Goal: Information Seeking & Learning: Learn about a topic

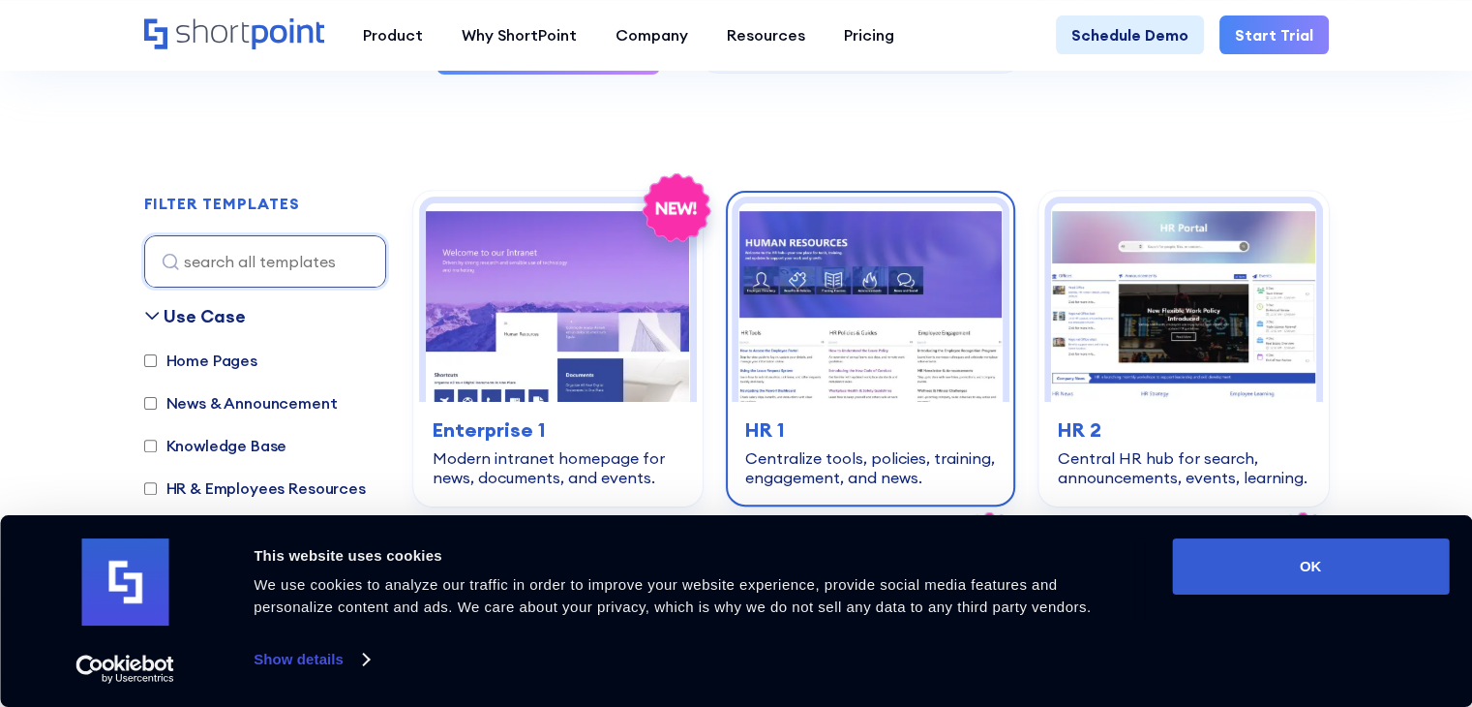
scroll to position [581, 0]
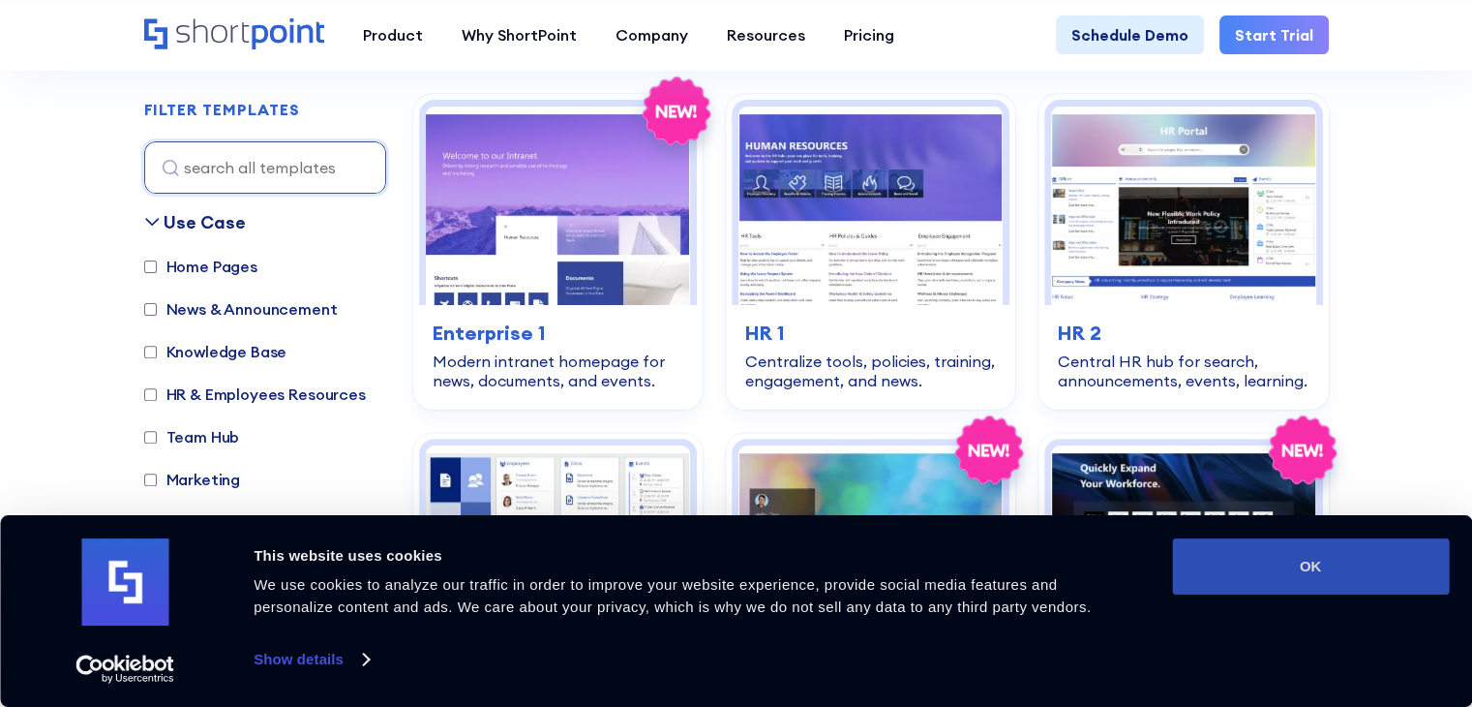
click at [1389, 562] on button "OK" at bounding box center [1310, 566] width 277 height 56
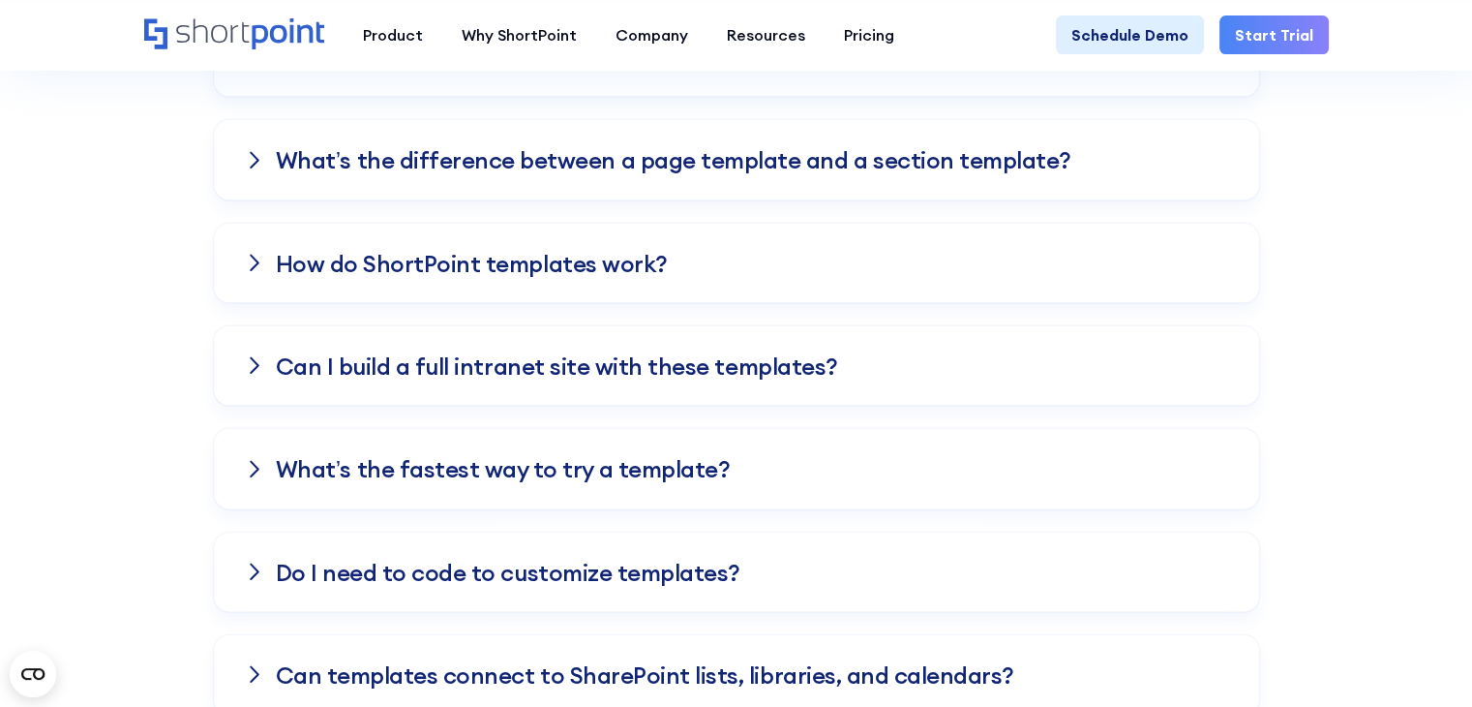
scroll to position [3872, 0]
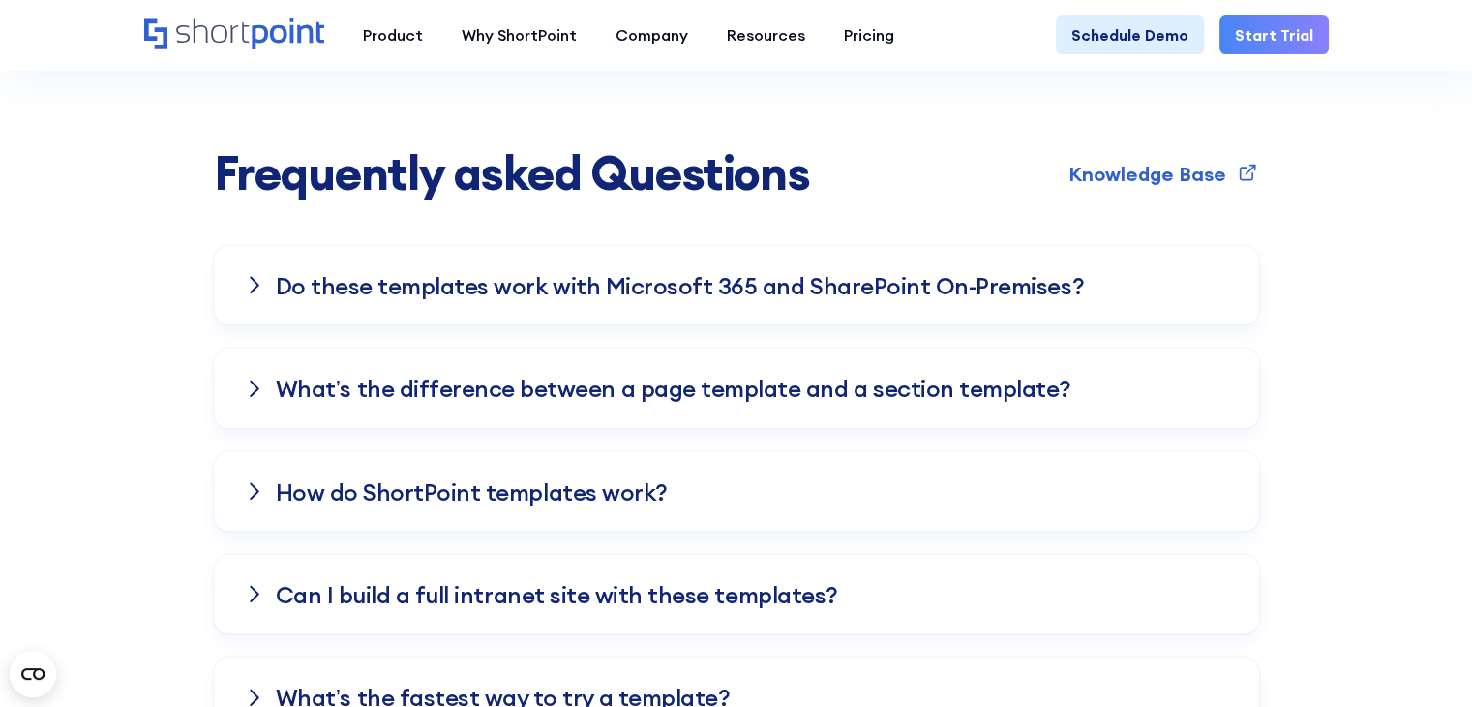
click at [614, 273] on h3 "Do these templates work with Microsoft 365 and SharePoint On-Premises?" at bounding box center [680, 285] width 808 height 25
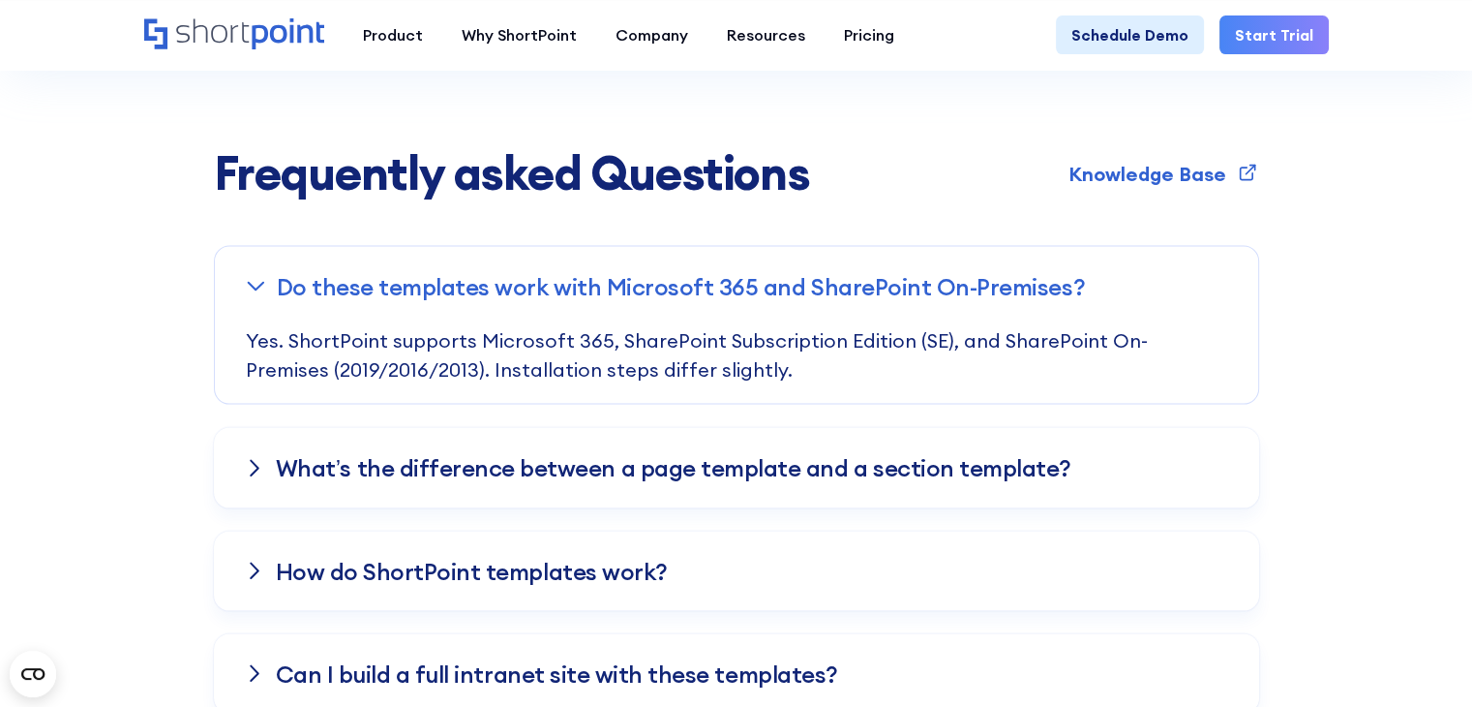
click at [573, 455] on h3 "What’s the difference between a page template and a section template?" at bounding box center [674, 467] width 796 height 25
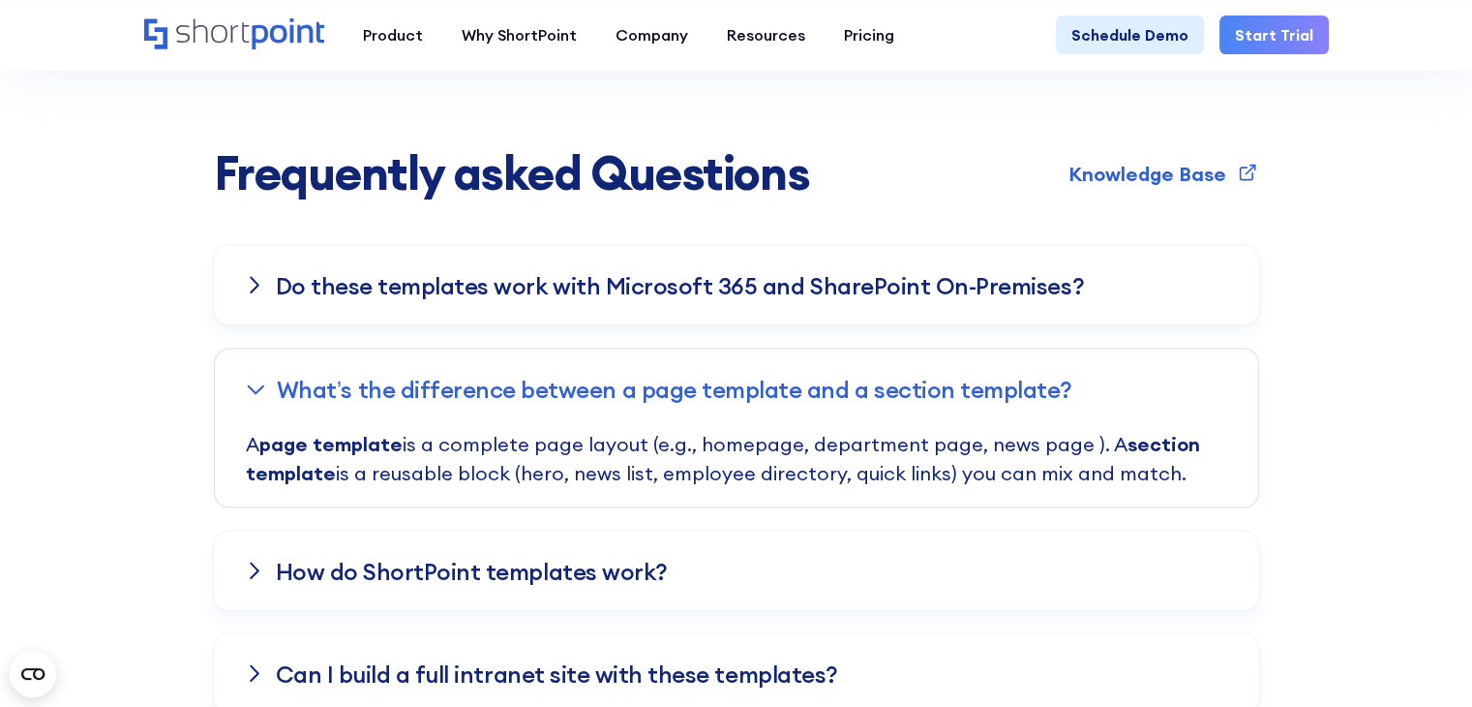
click at [528, 559] on h3 "How do ShortPoint templates work?" at bounding box center [472, 571] width 392 height 25
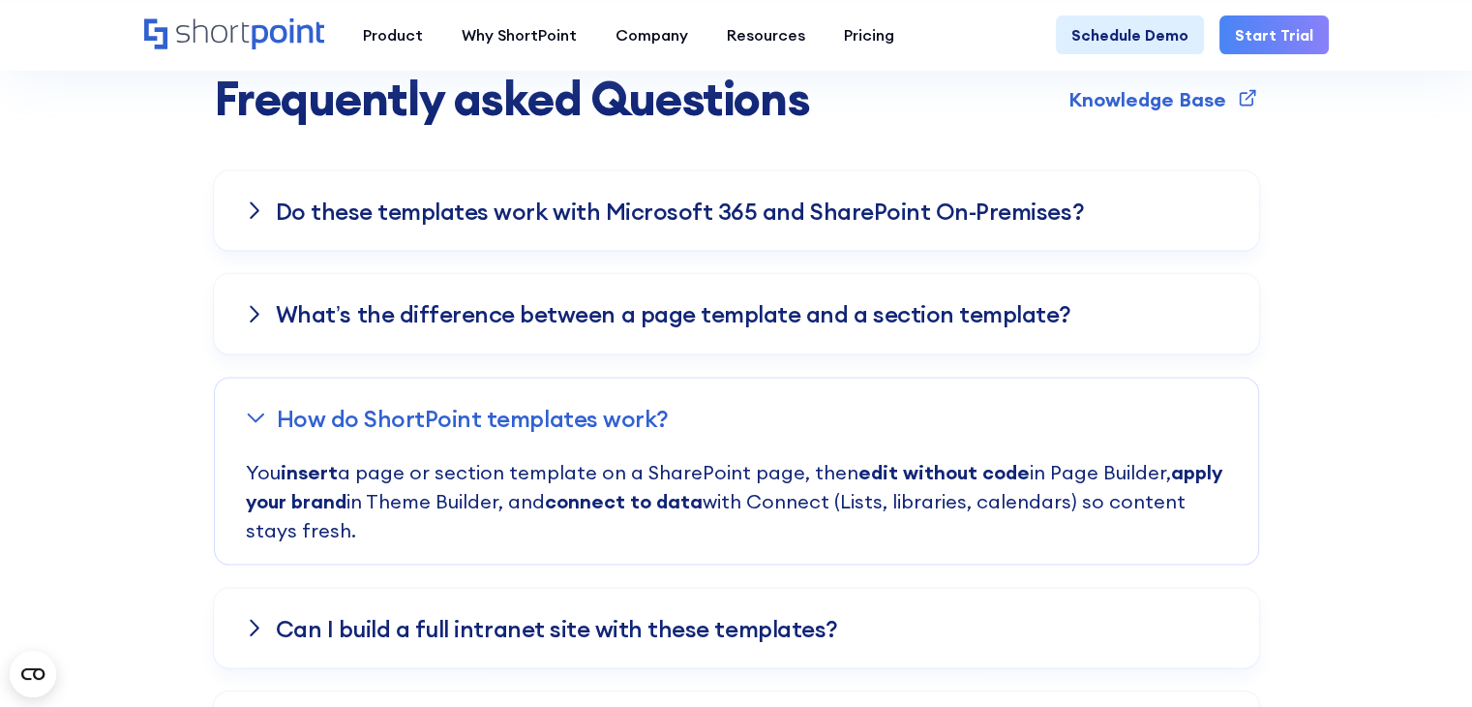
scroll to position [3969, 0]
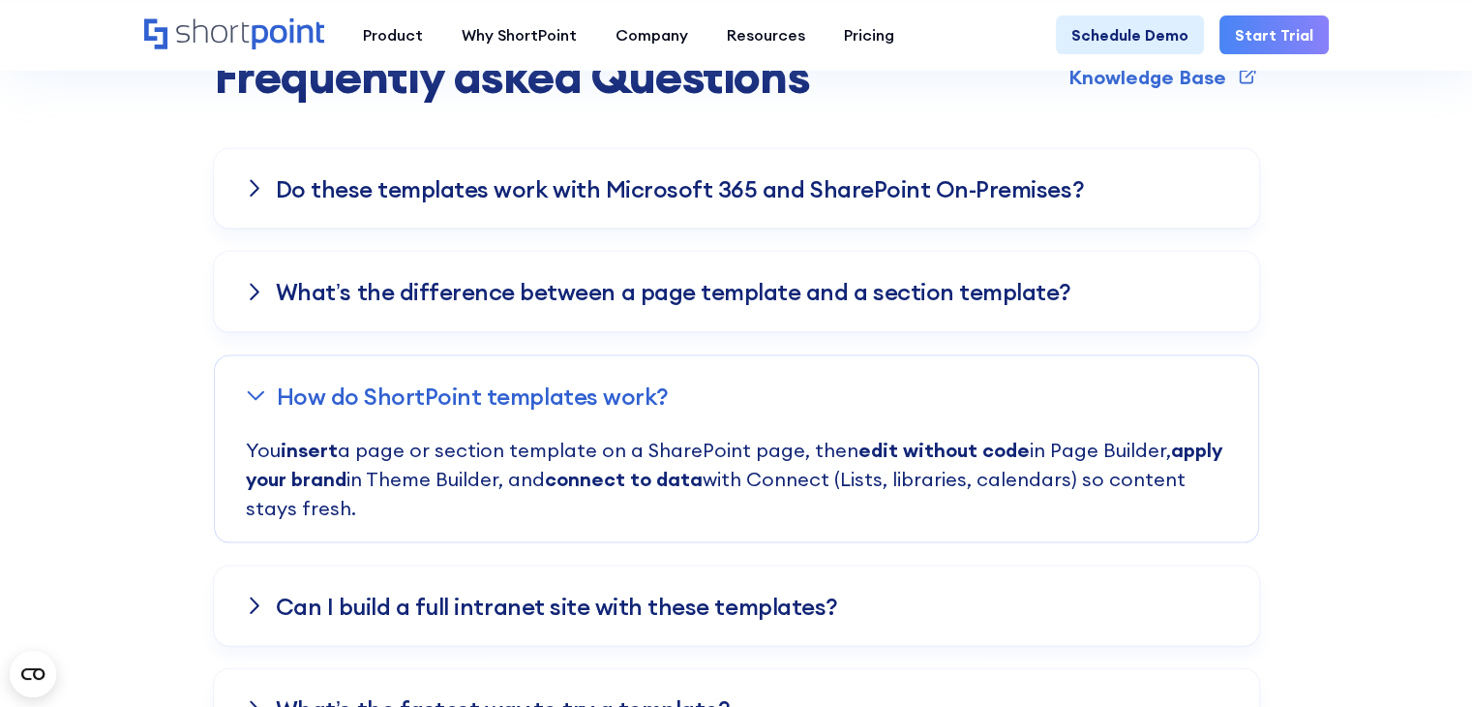
click at [530, 593] on h3 "Can I build a full intranet site with these templates?" at bounding box center [557, 605] width 562 height 25
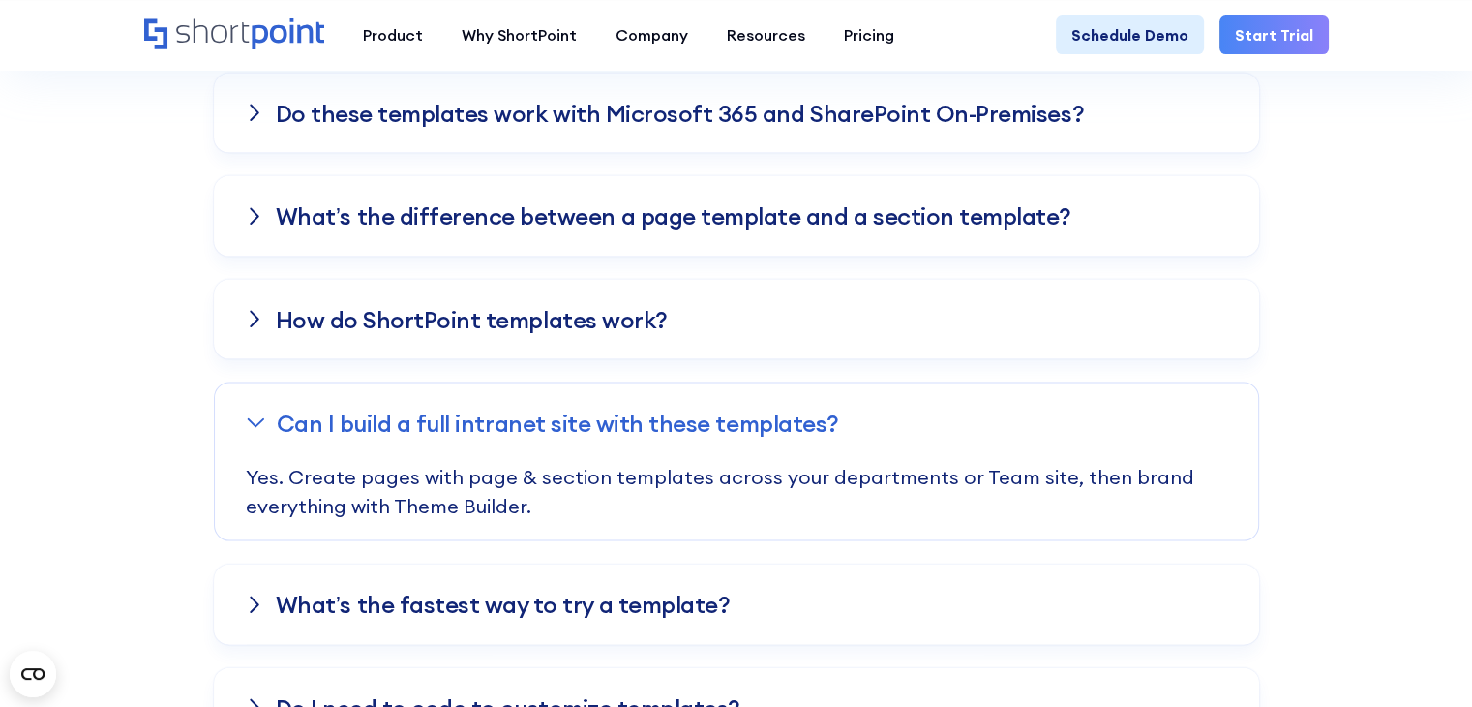
scroll to position [4066, 0]
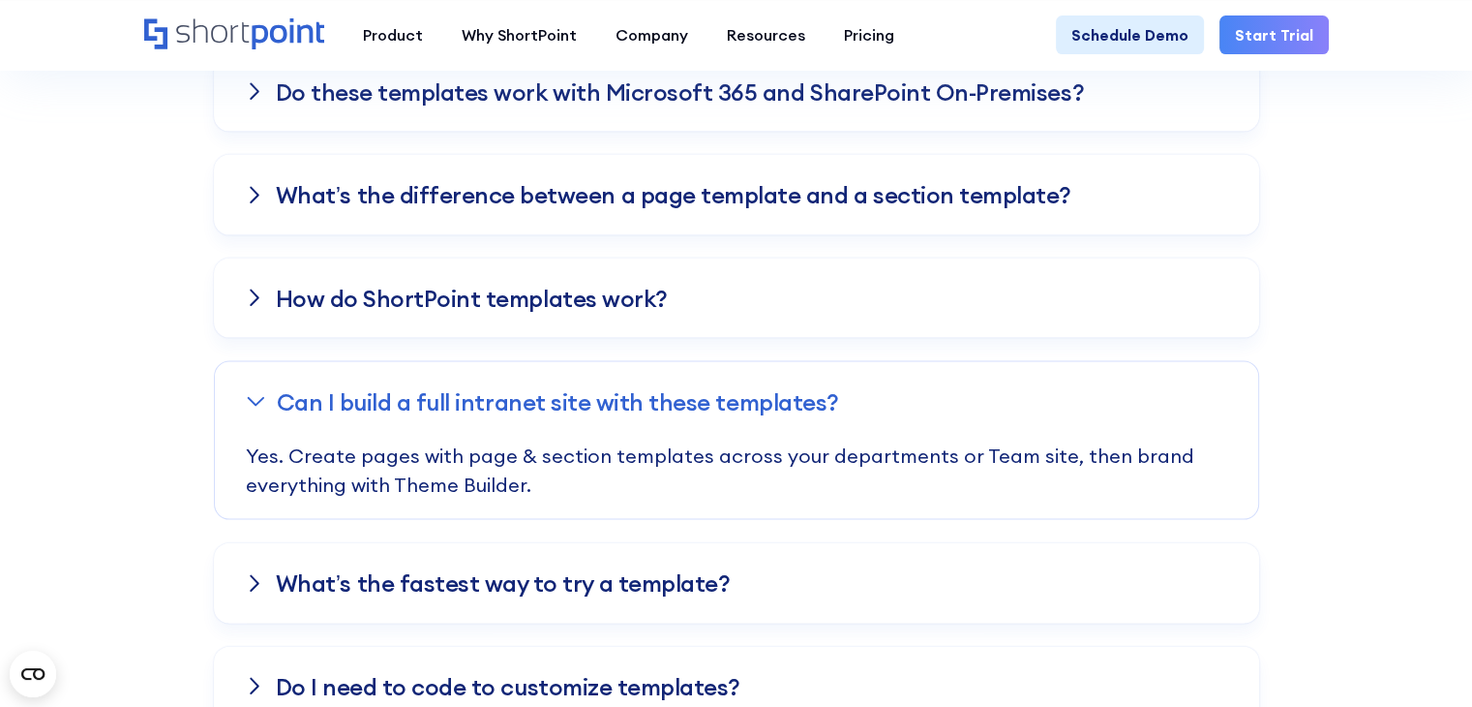
click at [530, 543] on div "What’s the fastest way to try a template?" at bounding box center [736, 582] width 1045 height 79
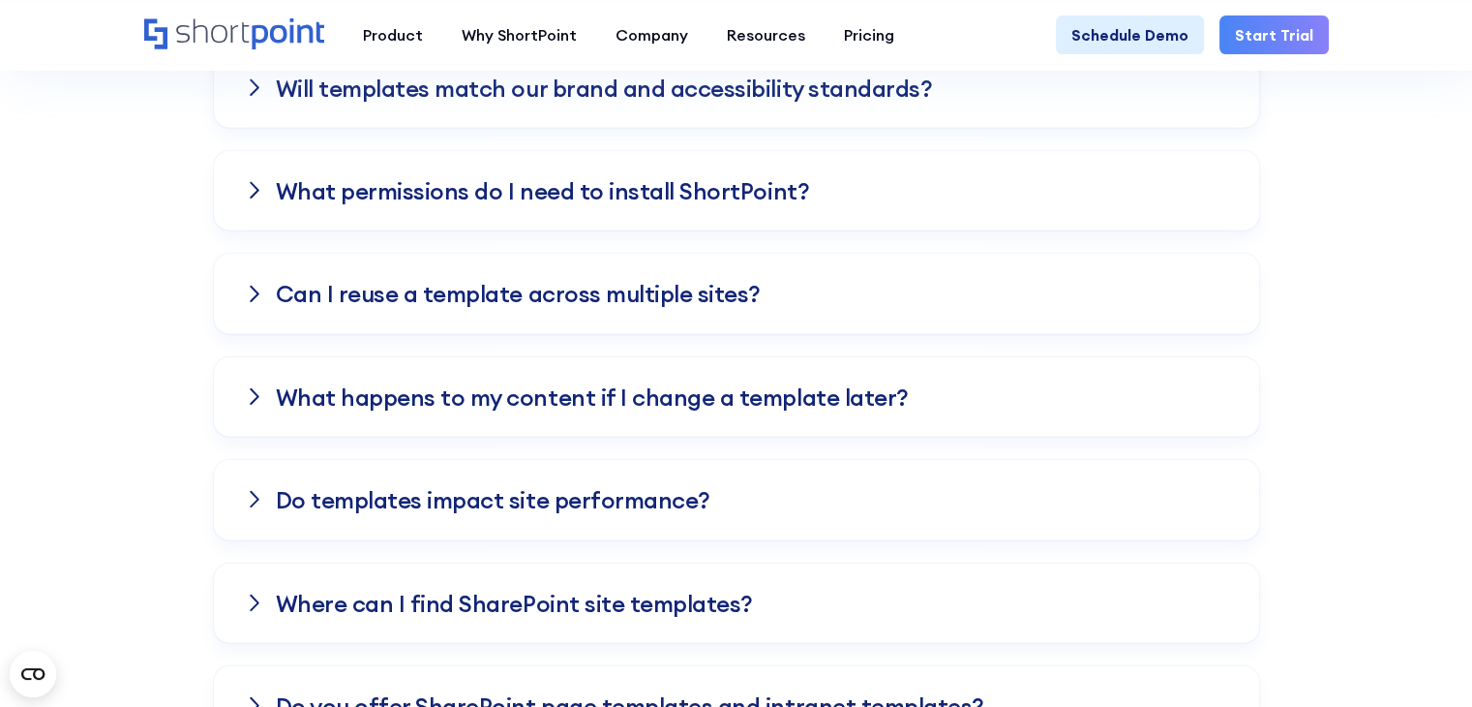
scroll to position [5034, 0]
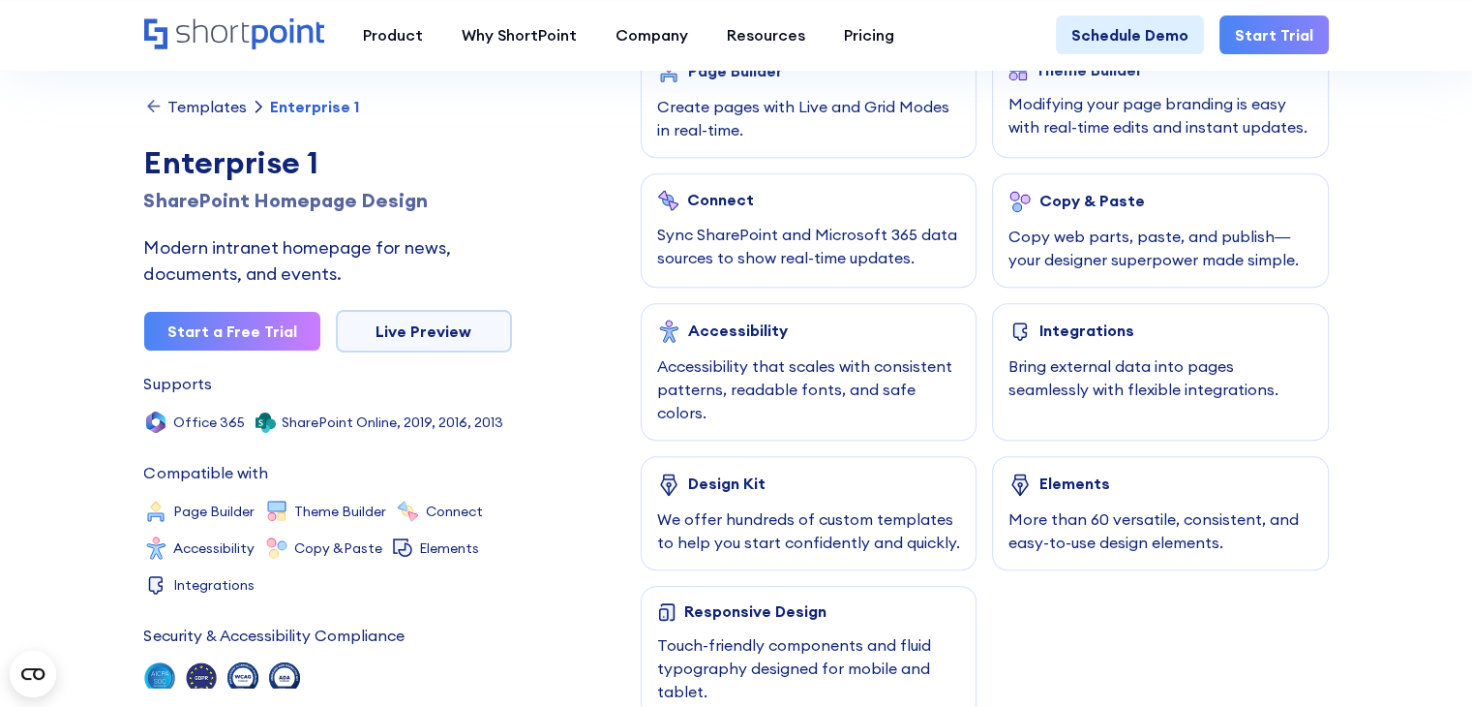
scroll to position [1065, 0]
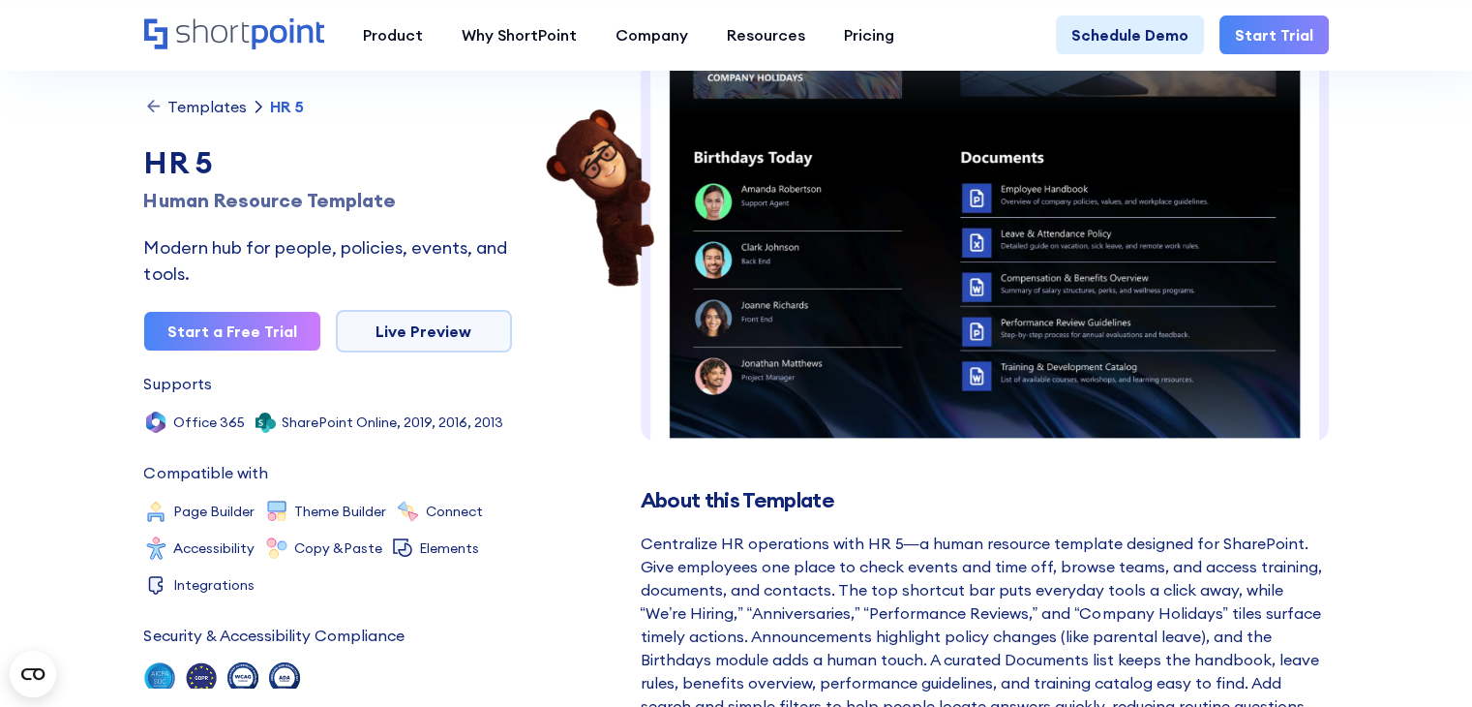
scroll to position [194, 0]
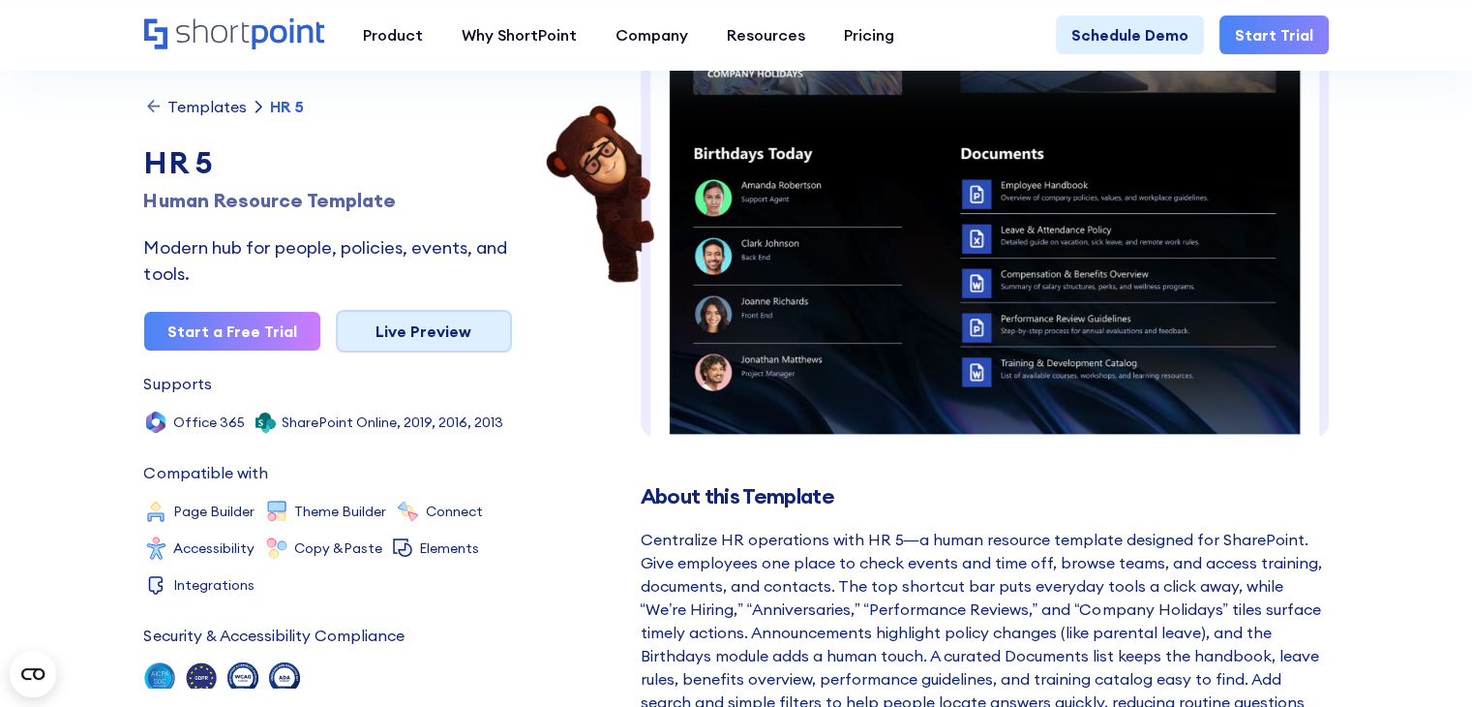
click at [469, 349] on link "Live Preview" at bounding box center [424, 331] width 176 height 43
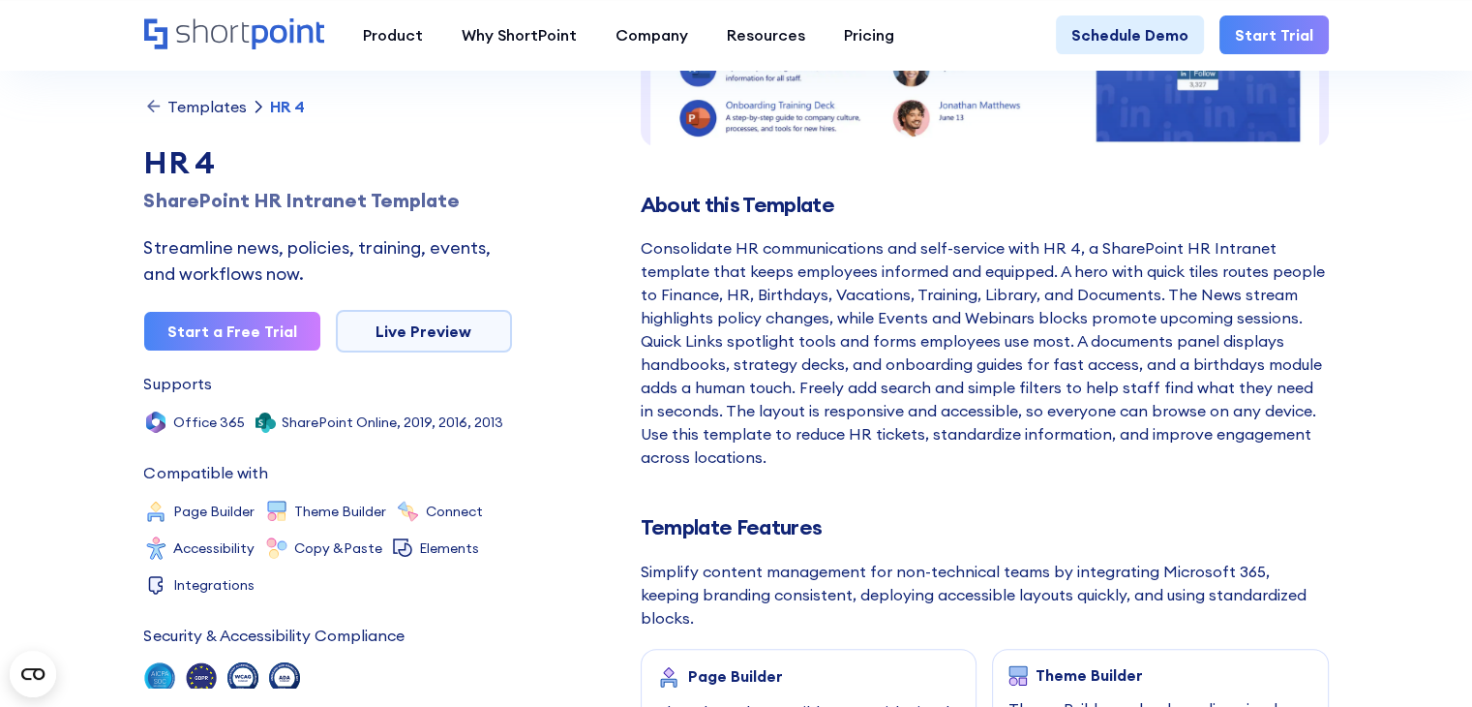
scroll to position [581, 0]
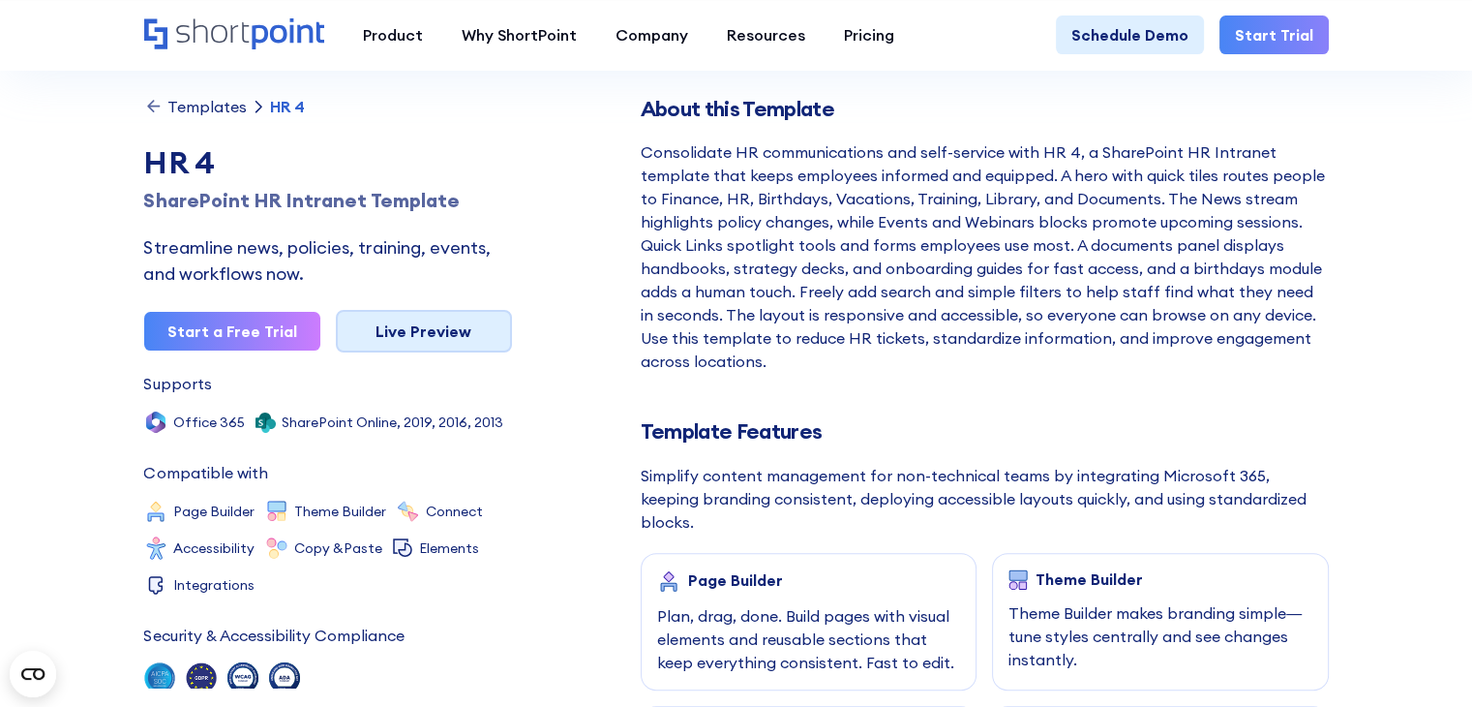
click at [470, 335] on link "Live Preview" at bounding box center [424, 331] width 176 height 43
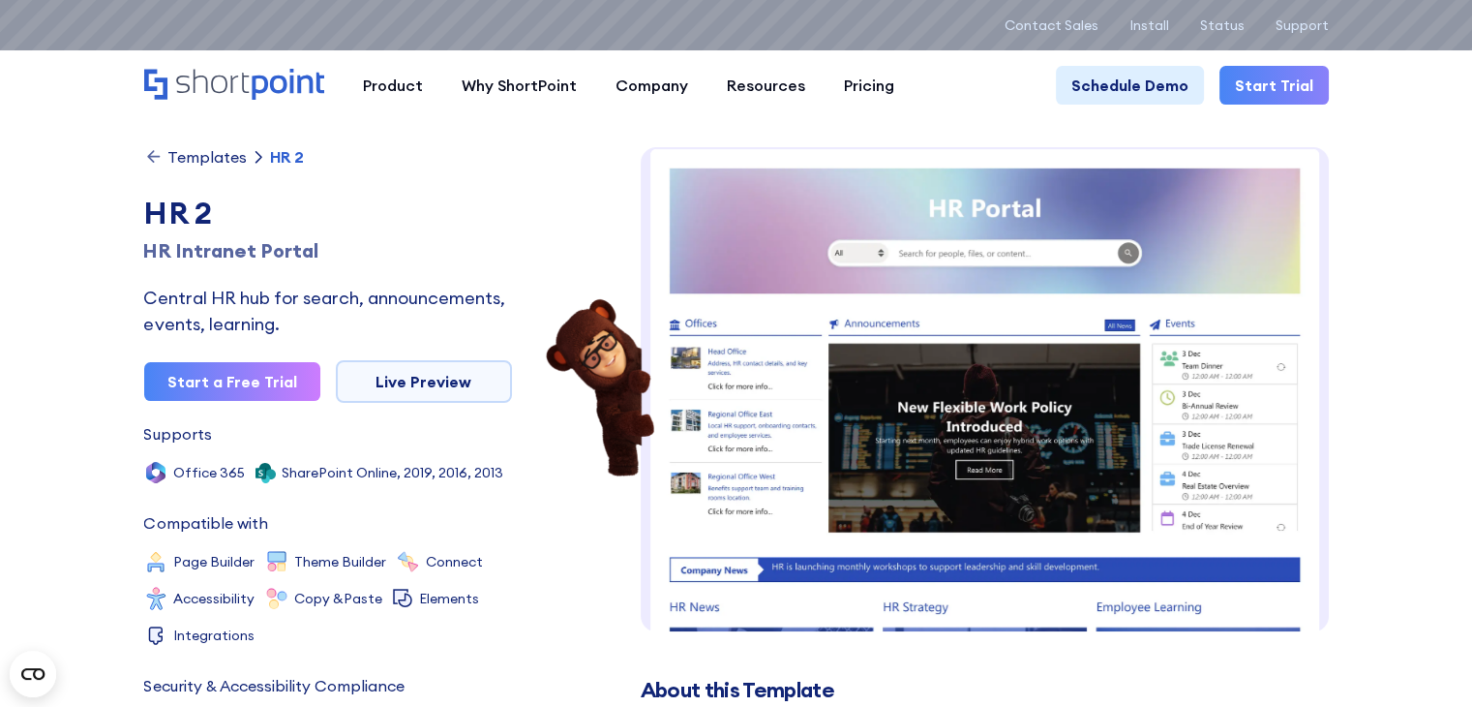
scroll to position [395, 0]
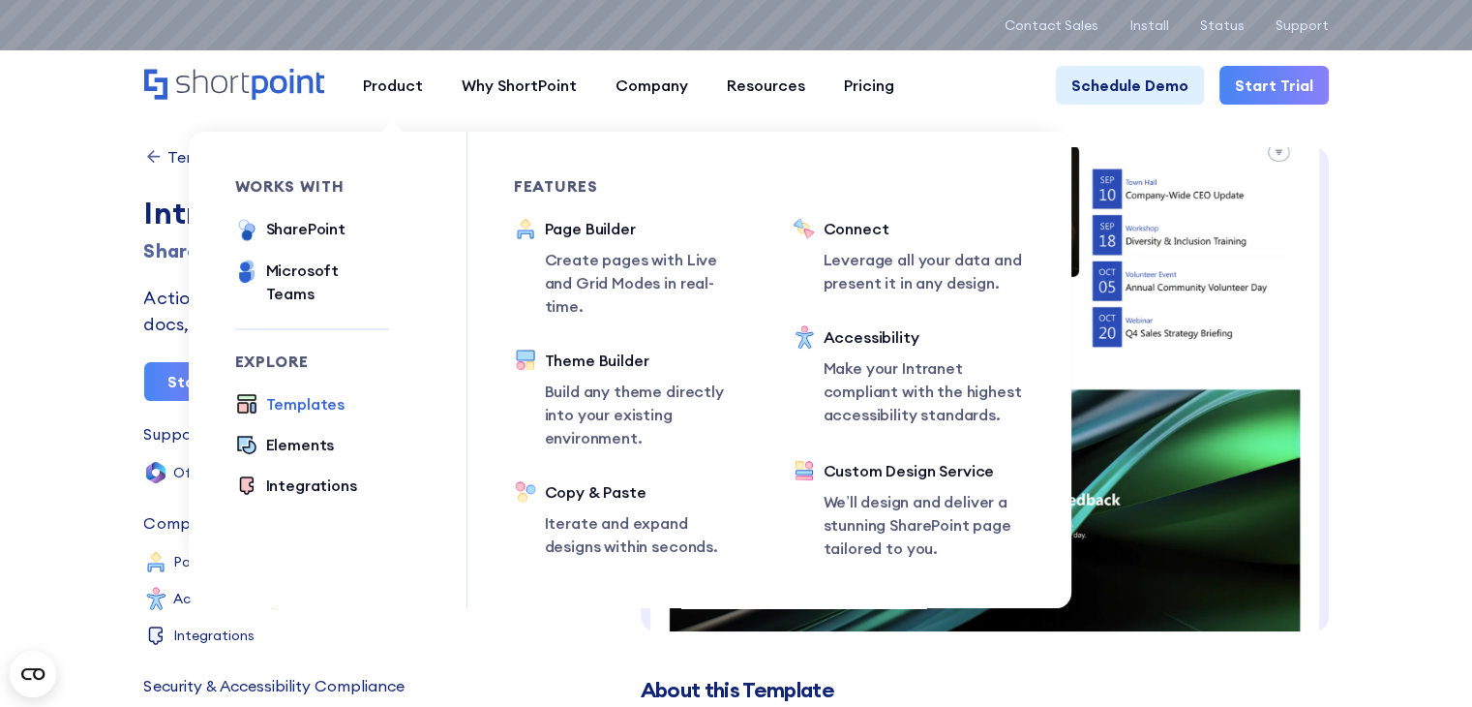
click at [321, 392] on div "Templates" at bounding box center [305, 403] width 79 height 23
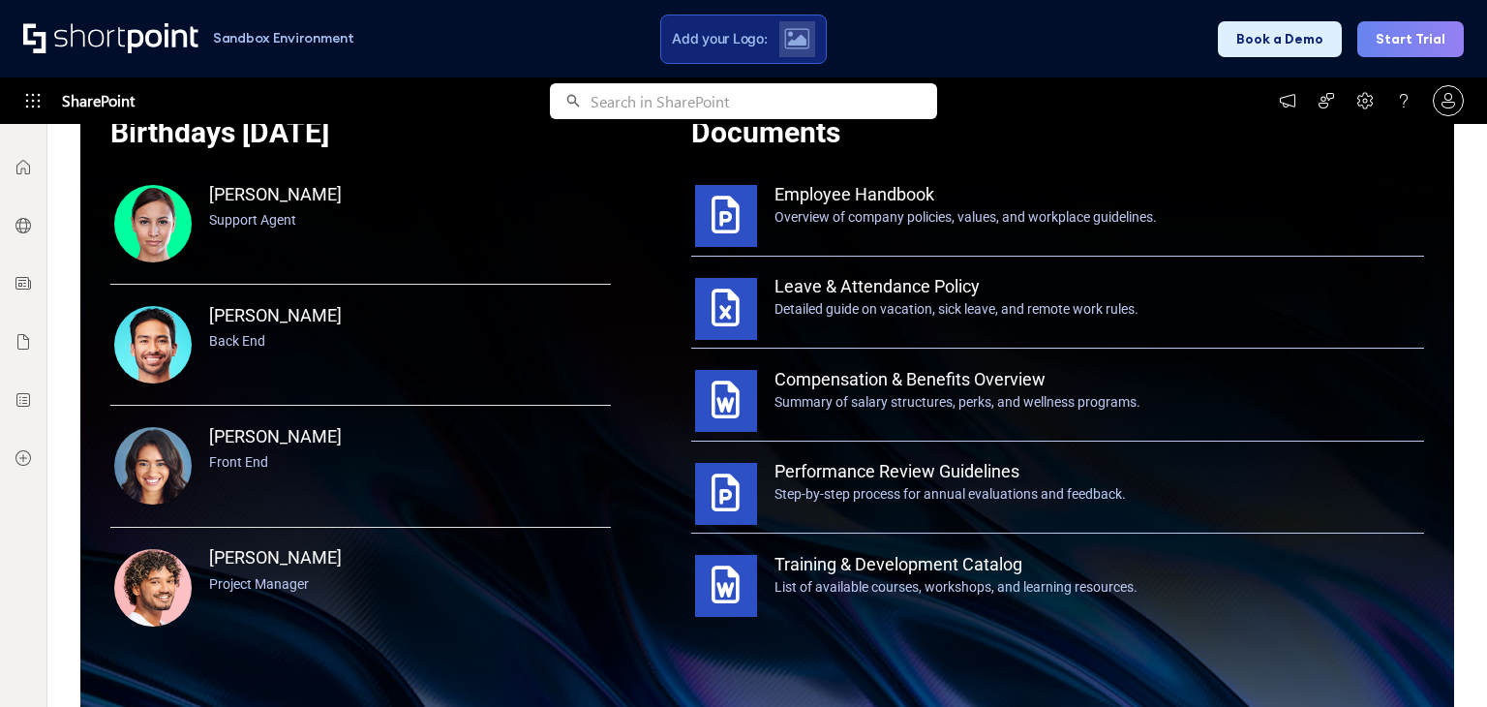
scroll to position [1744, 0]
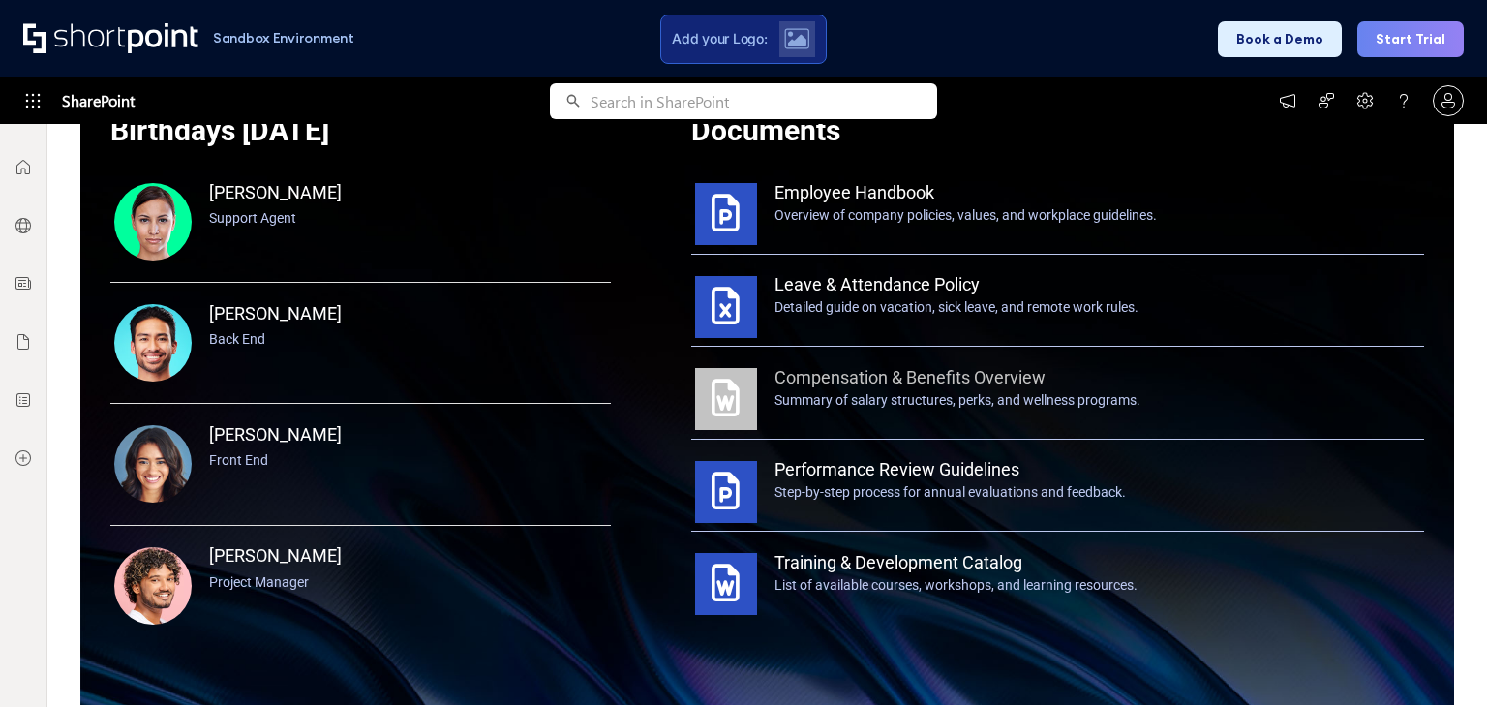
click at [829, 384] on div "Compensation & Benefits Overview" at bounding box center [1097, 377] width 646 height 26
click at [836, 373] on div "Compensation & Benefits Overview" at bounding box center [1097, 377] width 646 height 26
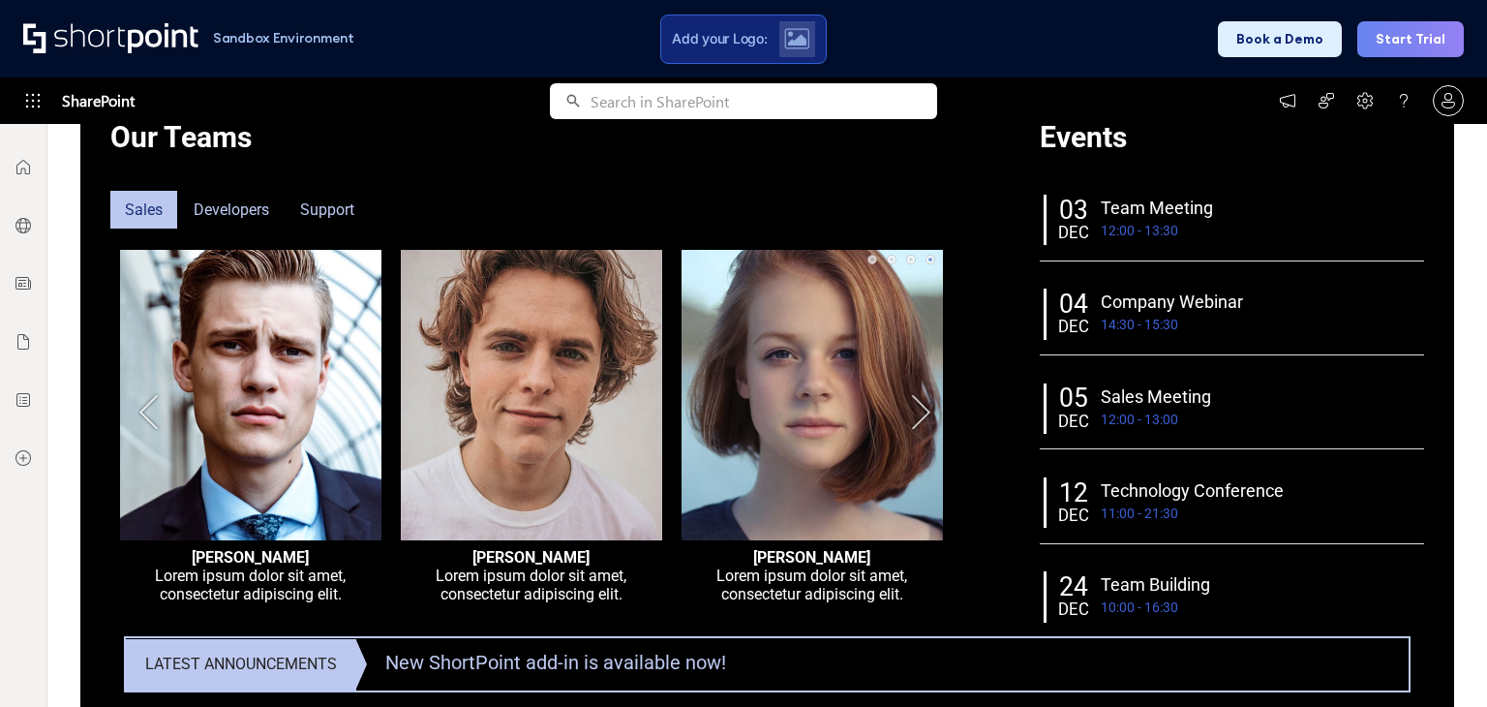
click at [623, 374] on div at bounding box center [531, 430] width 261 height 361
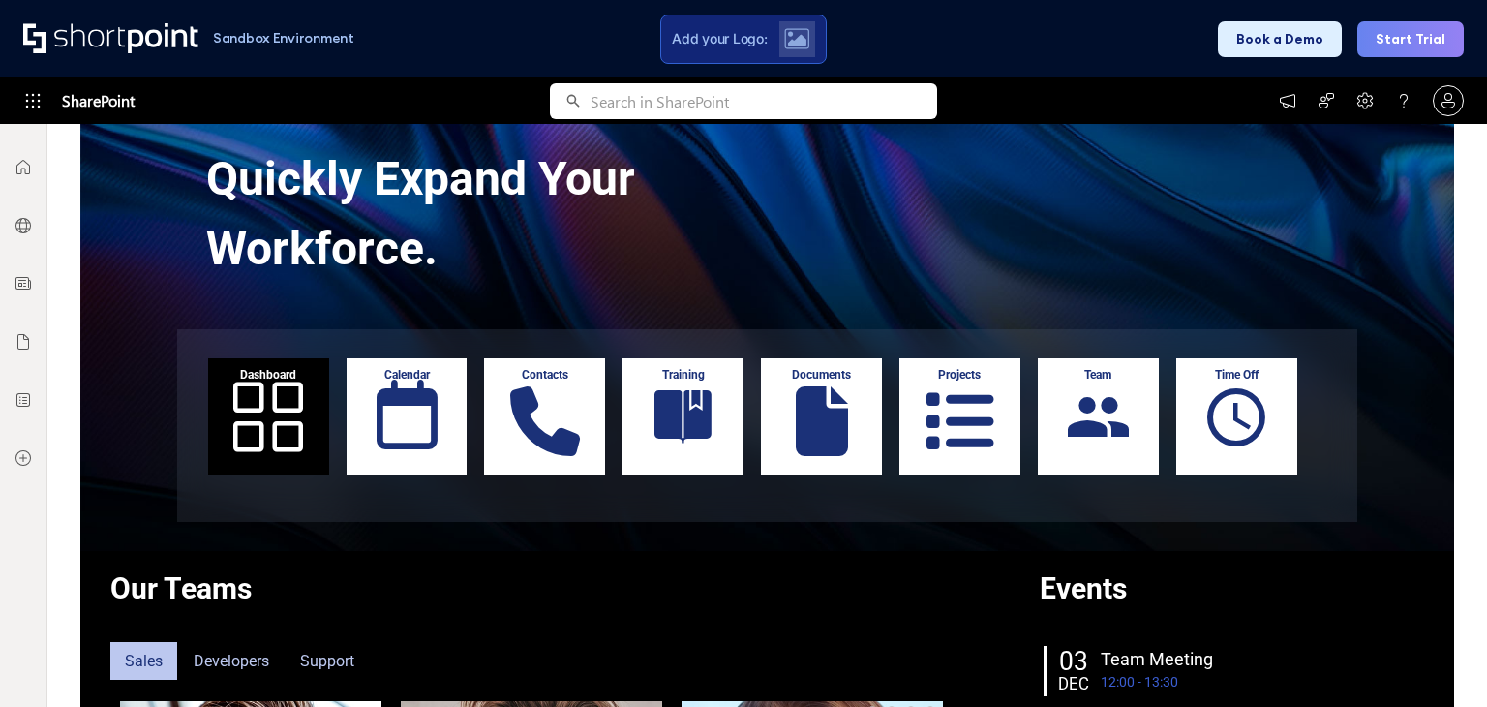
scroll to position [196, 0]
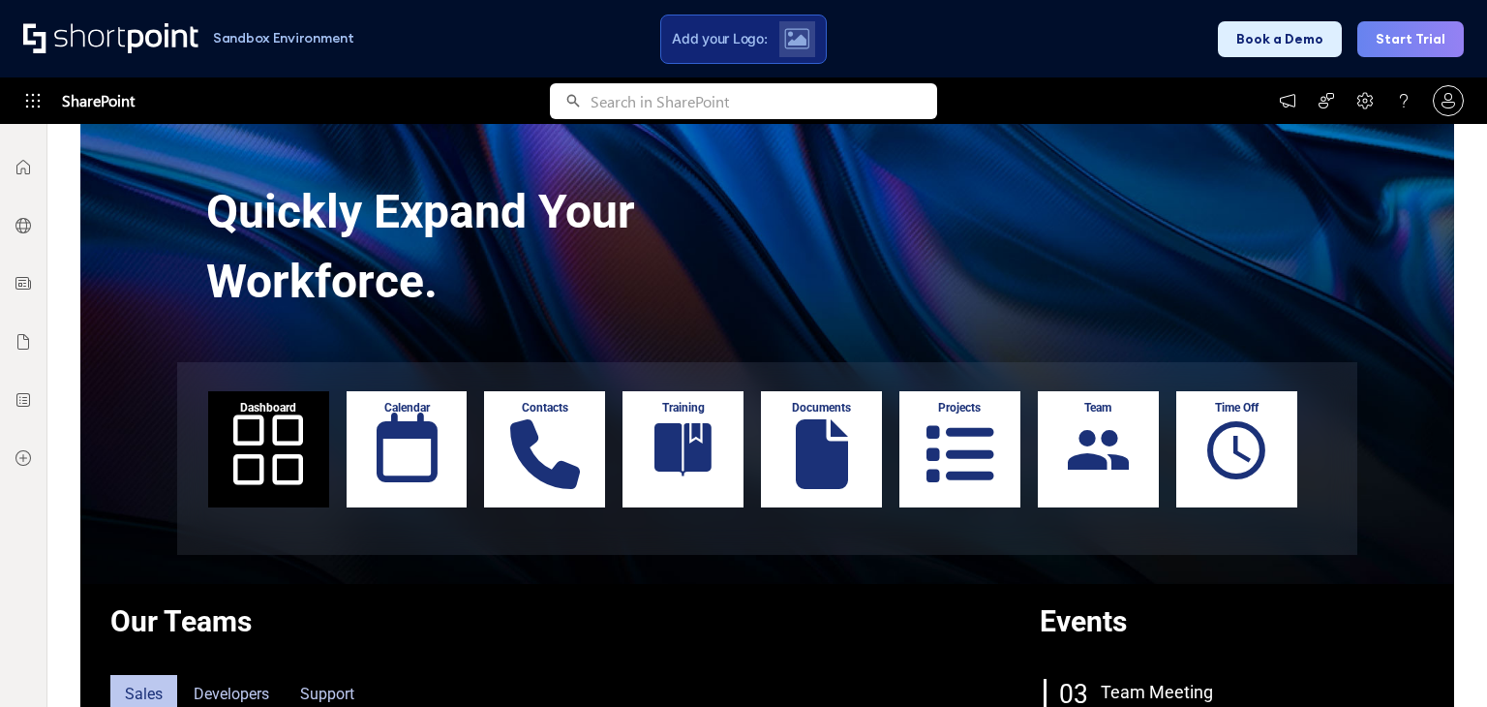
drag, startPoint x: 635, startPoint y: 435, endPoint x: 650, endPoint y: 411, distance: 27.4
click at [635, 435] on div "Training" at bounding box center [682, 449] width 121 height 116
click at [670, 408] on div "Training" at bounding box center [682, 408] width 111 height 14
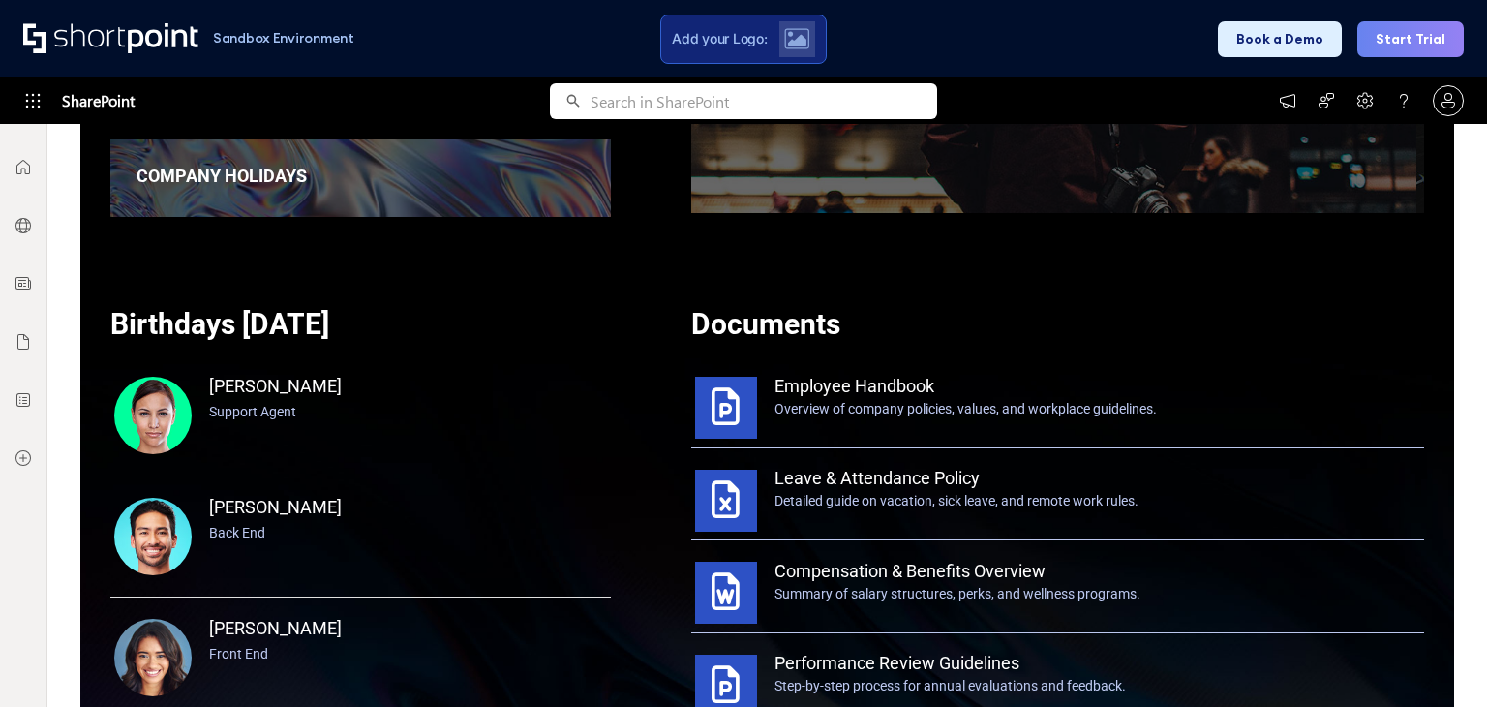
scroll to position [1744, 0]
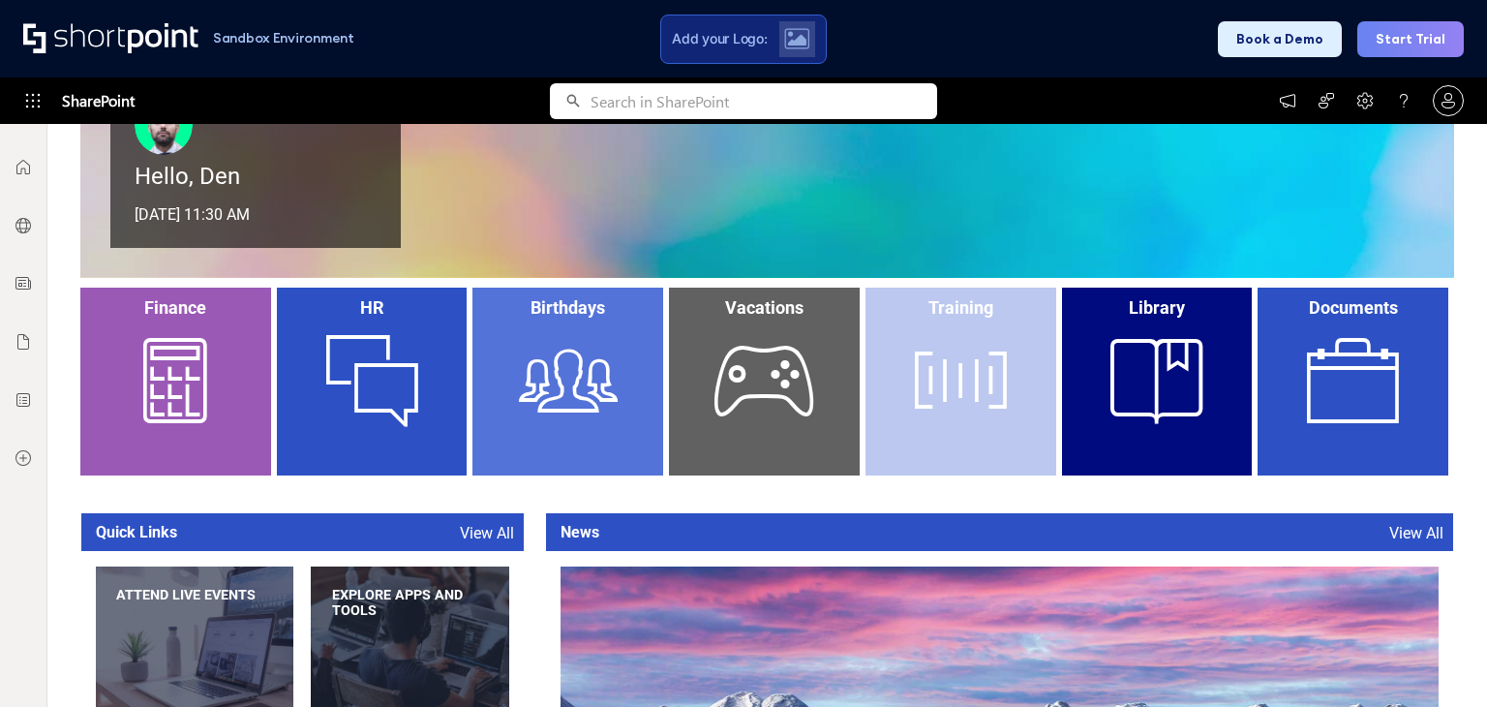
click at [944, 347] on div "Training" at bounding box center [960, 381] width 191 height 189
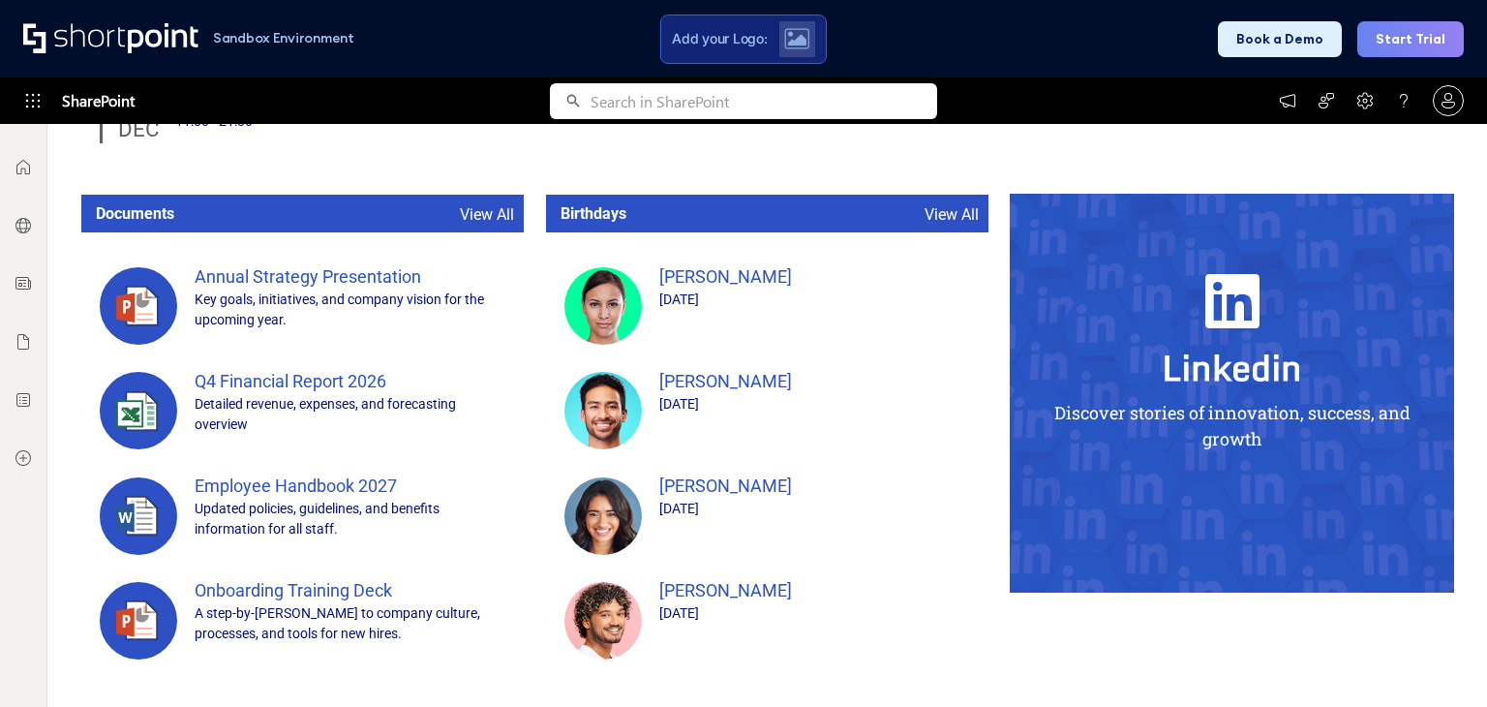
scroll to position [1632, 0]
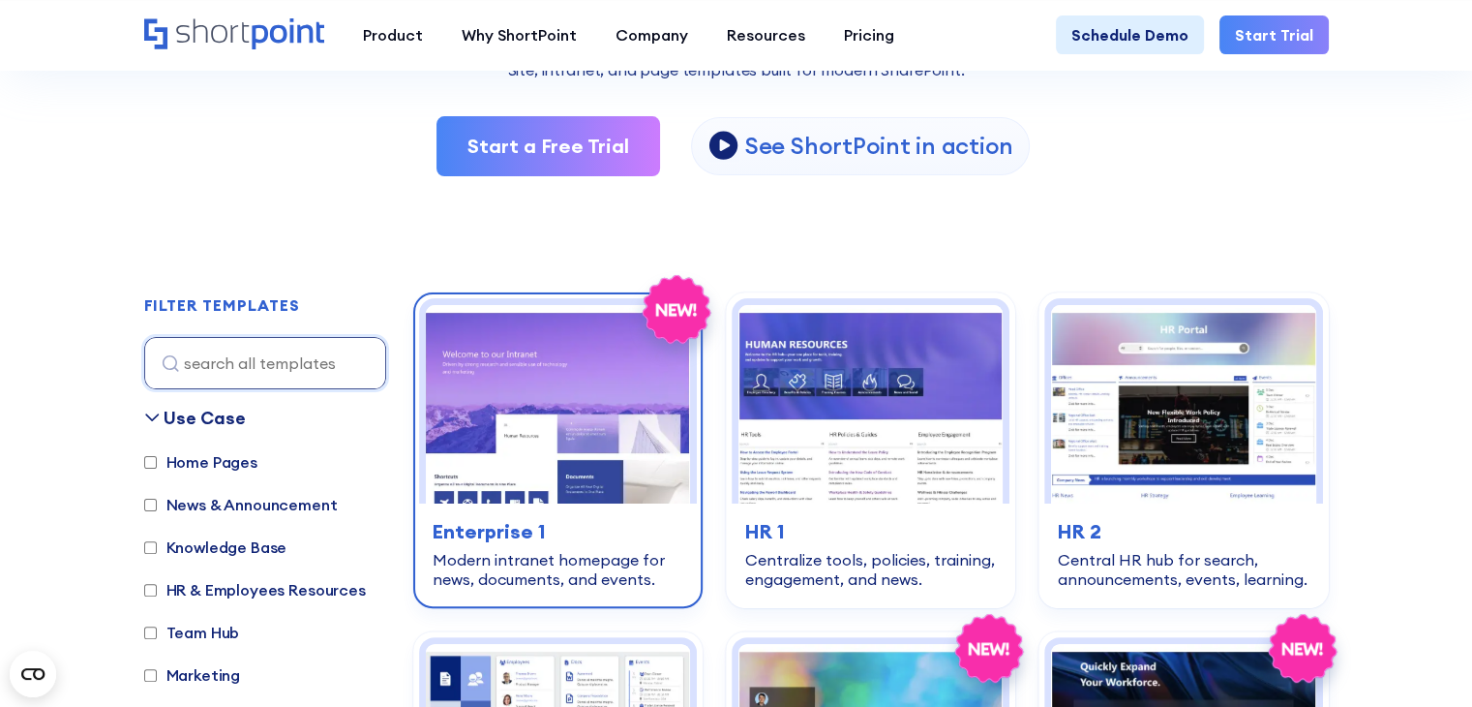
scroll to position [484, 0]
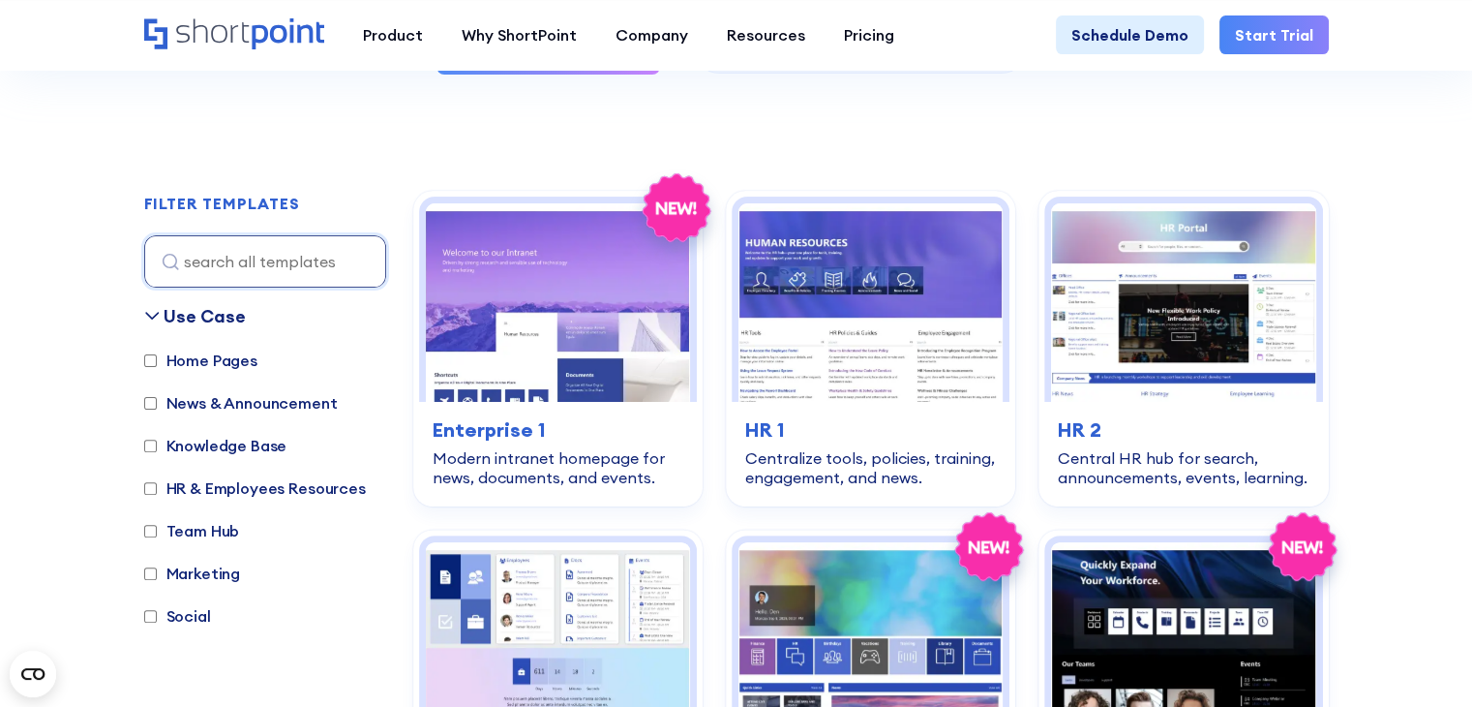
click at [204, 445] on label "Knowledge Base" at bounding box center [215, 445] width 143 height 23
click at [157, 445] on input "Knowledge Base" at bounding box center [150, 445] width 13 height 13
checkbox input "true"
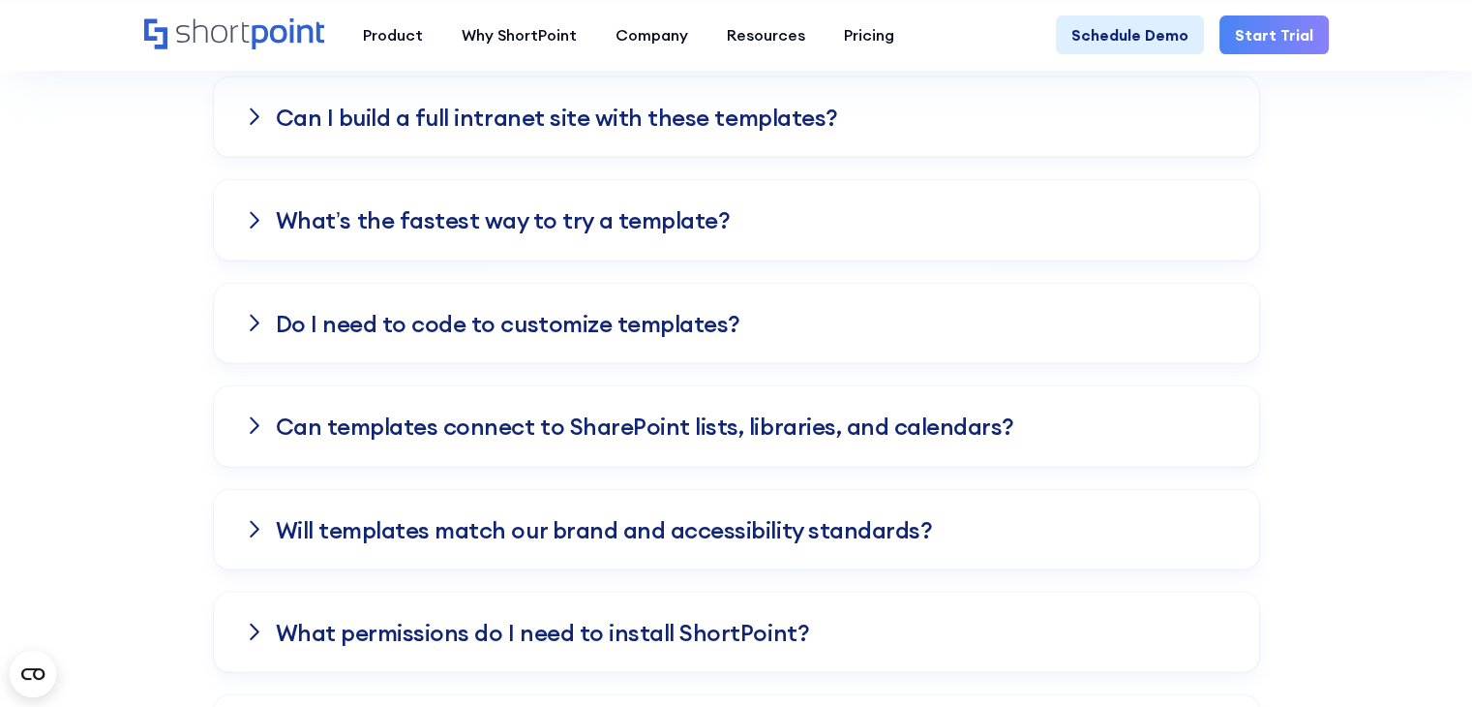
scroll to position [4546, 0]
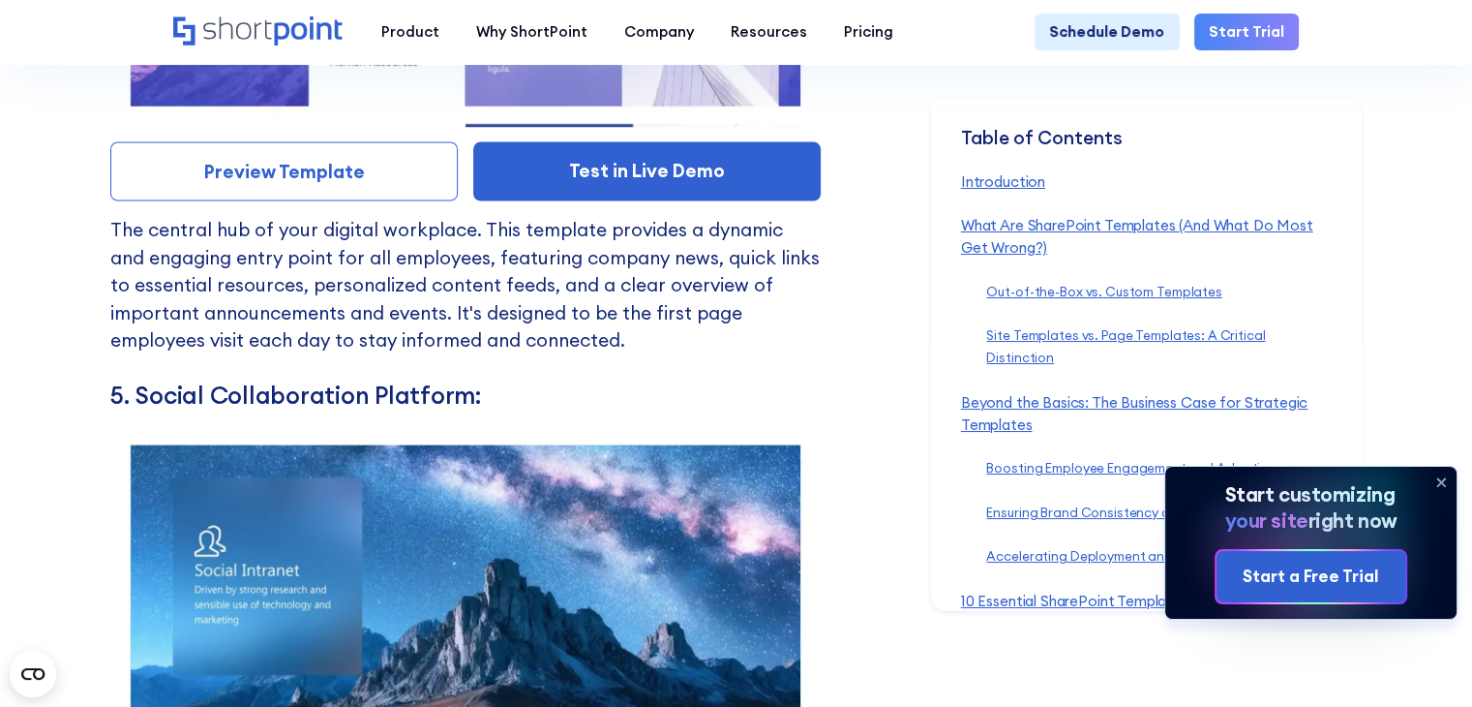
scroll to position [11132, 0]
